Goal: Task Accomplishment & Management: Manage account settings

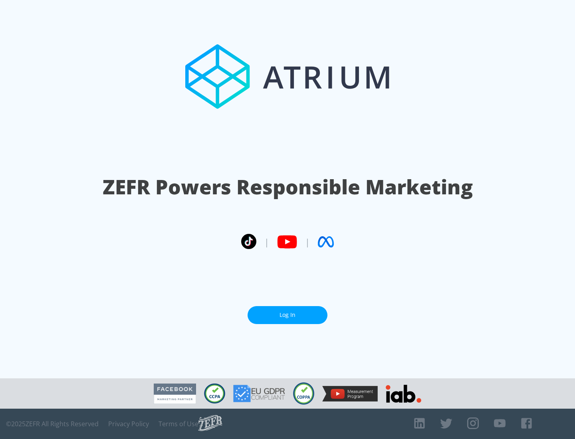
click at [288, 312] on link "Log In" at bounding box center [288, 315] width 80 height 18
